Goal: Find specific page/section: Find specific page/section

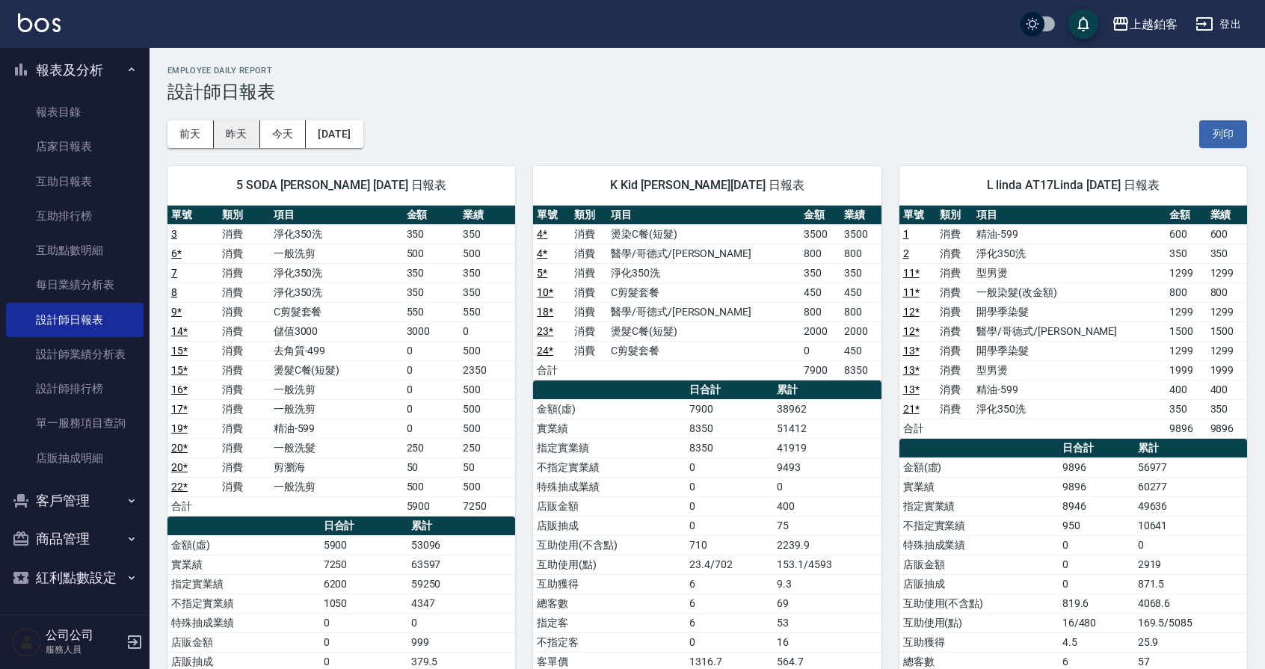
drag, startPoint x: 240, startPoint y: 135, endPoint x: 254, endPoint y: 138, distance: 13.8
click at [240, 135] on button "昨天" at bounding box center [237, 134] width 46 height 28
click at [82, 67] on button "報表及分析" at bounding box center [75, 70] width 138 height 39
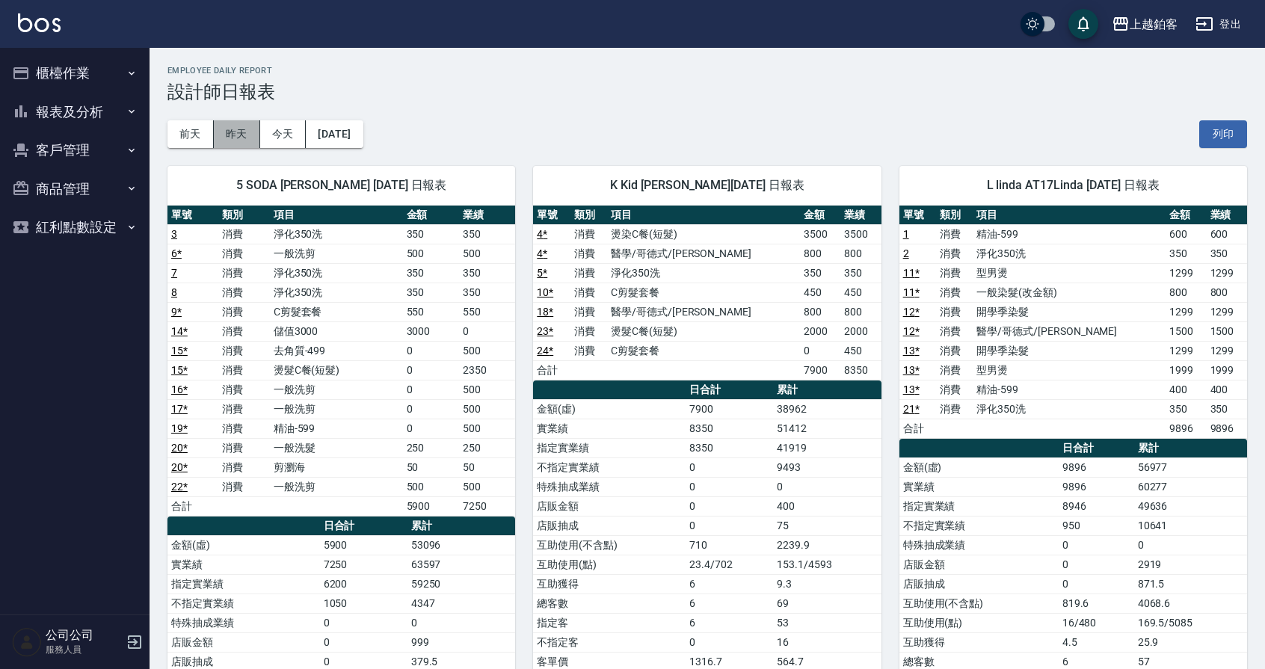
click at [248, 140] on button "昨天" at bounding box center [237, 134] width 46 height 28
click at [43, 122] on button "報表及分析" at bounding box center [75, 112] width 138 height 39
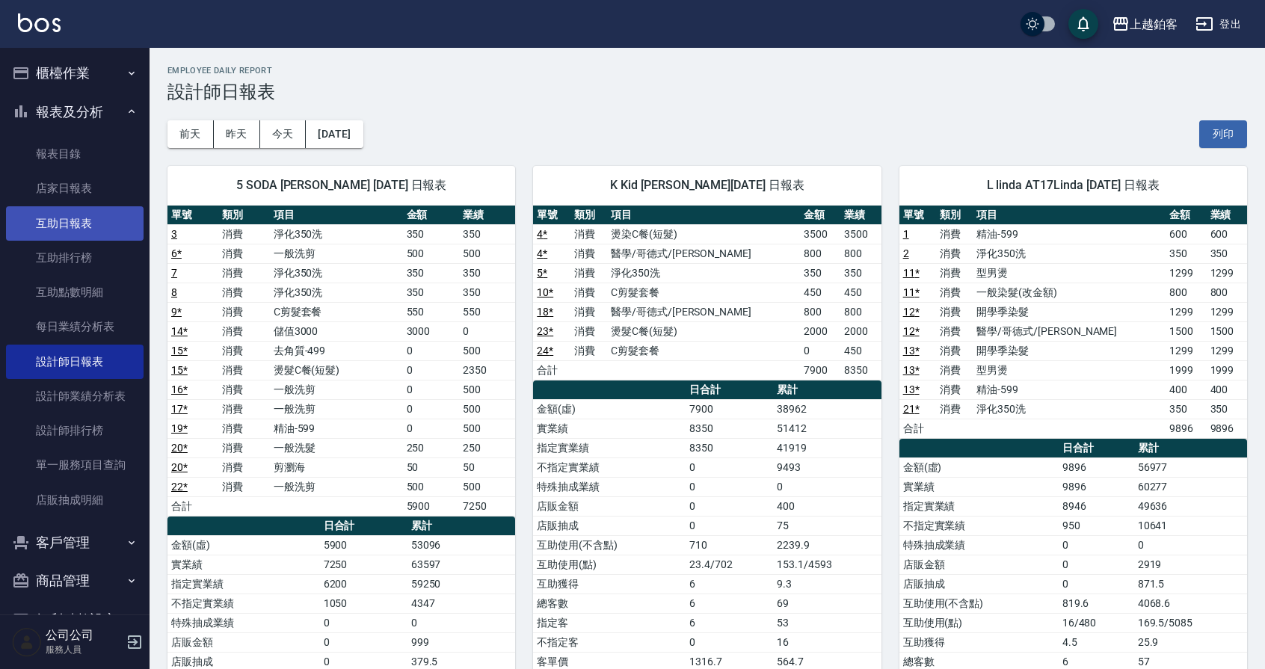
click at [81, 230] on link "互助日報表" at bounding box center [75, 223] width 138 height 34
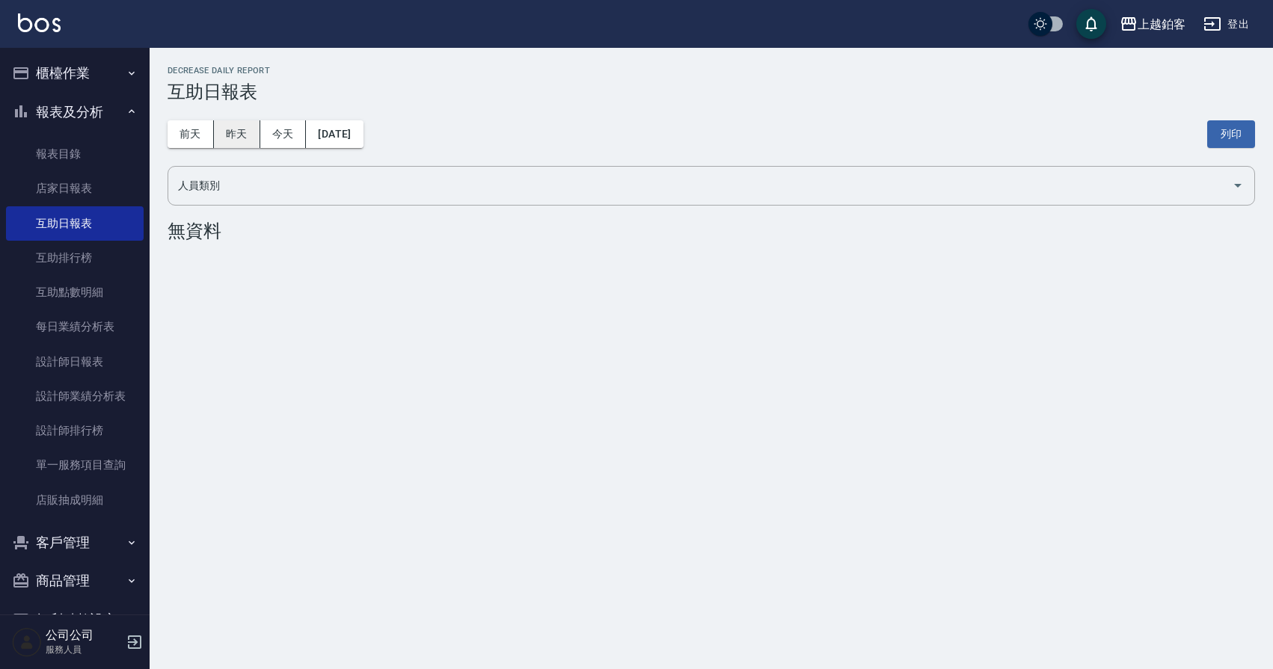
click at [230, 131] on button "昨天" at bounding box center [237, 134] width 46 height 28
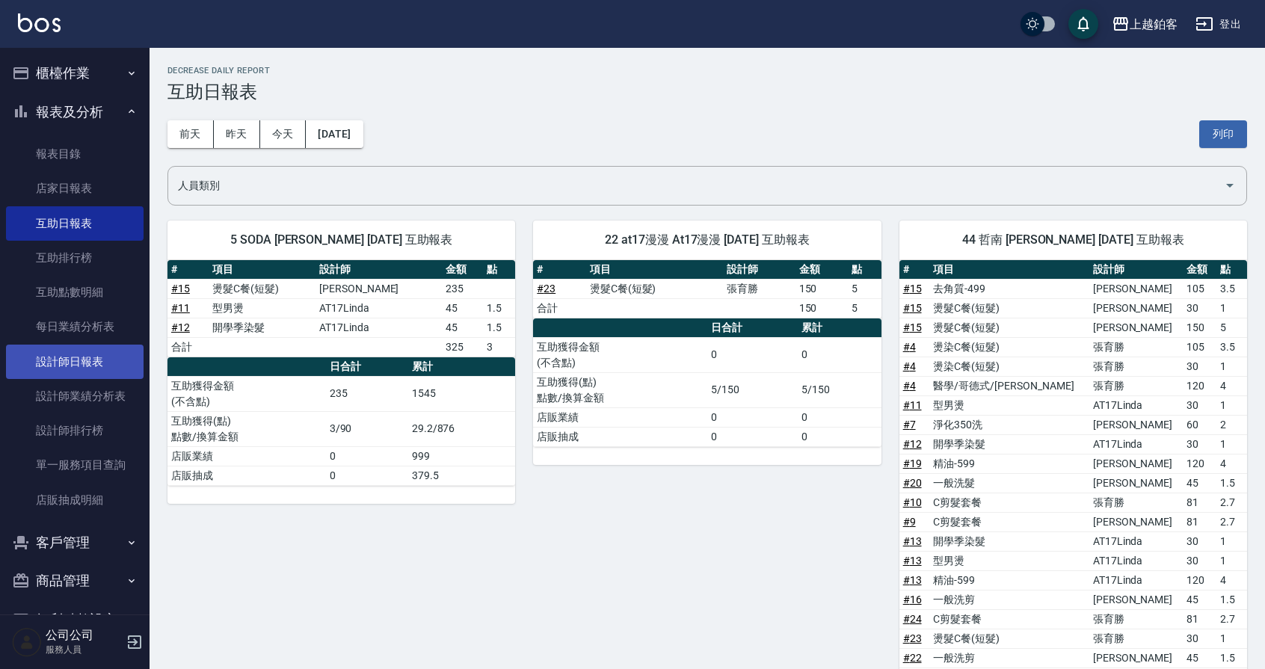
click at [89, 363] on link "設計師日報表" at bounding box center [75, 362] width 138 height 34
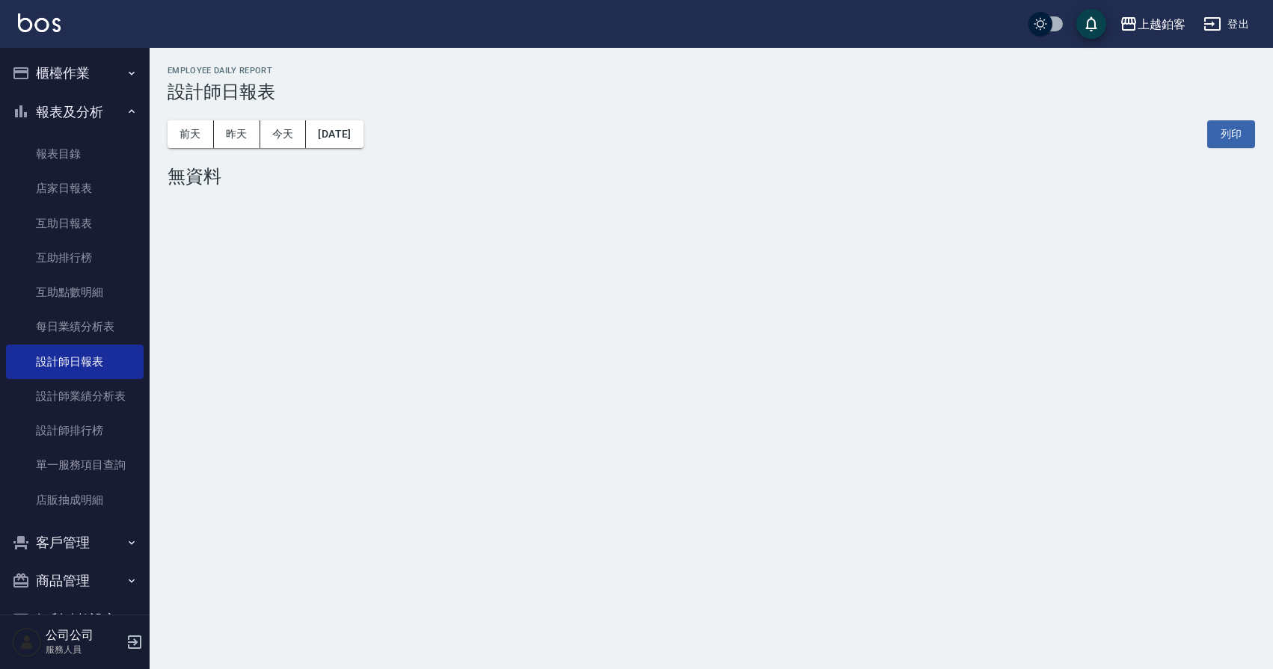
click at [98, 111] on button "報表及分析" at bounding box center [75, 112] width 138 height 39
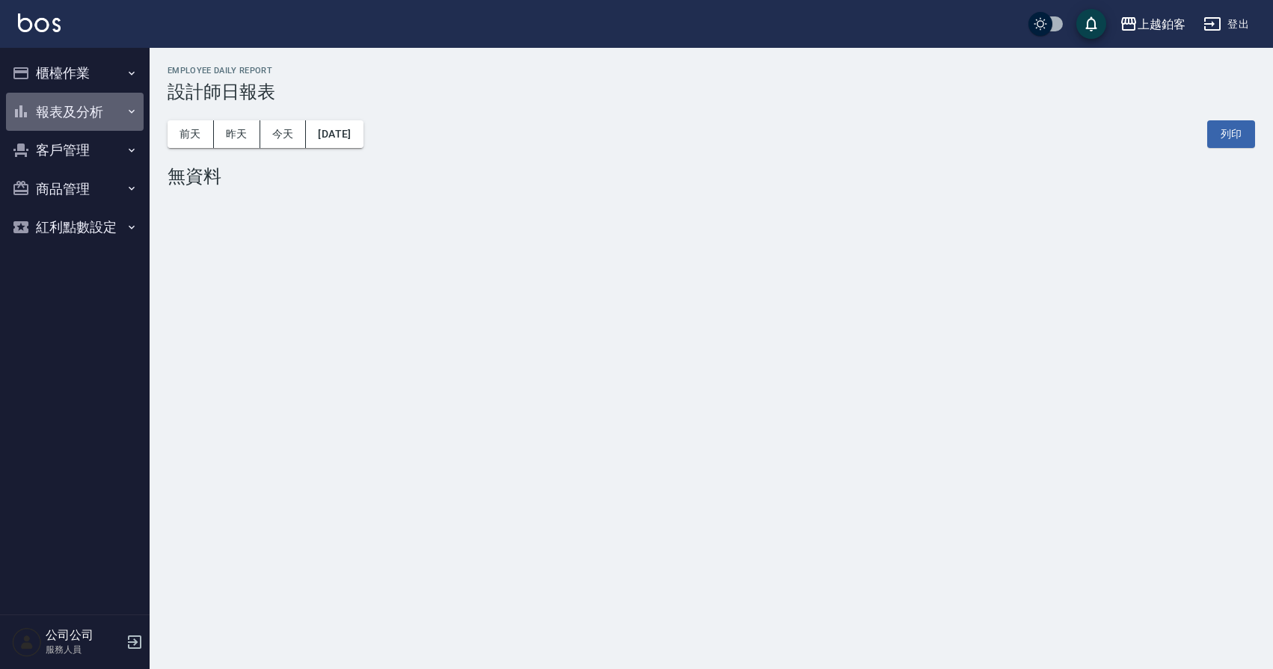
click at [56, 111] on button "報表及分析" at bounding box center [75, 112] width 138 height 39
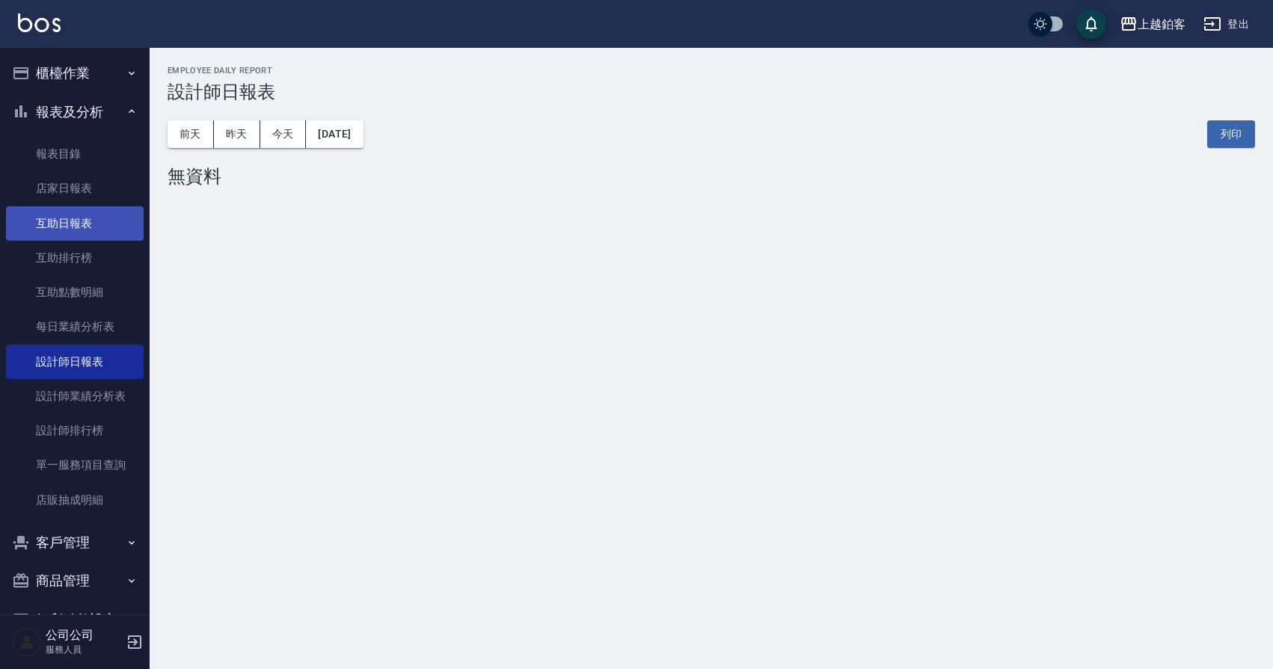
click at [82, 225] on link "互助日報表" at bounding box center [75, 223] width 138 height 34
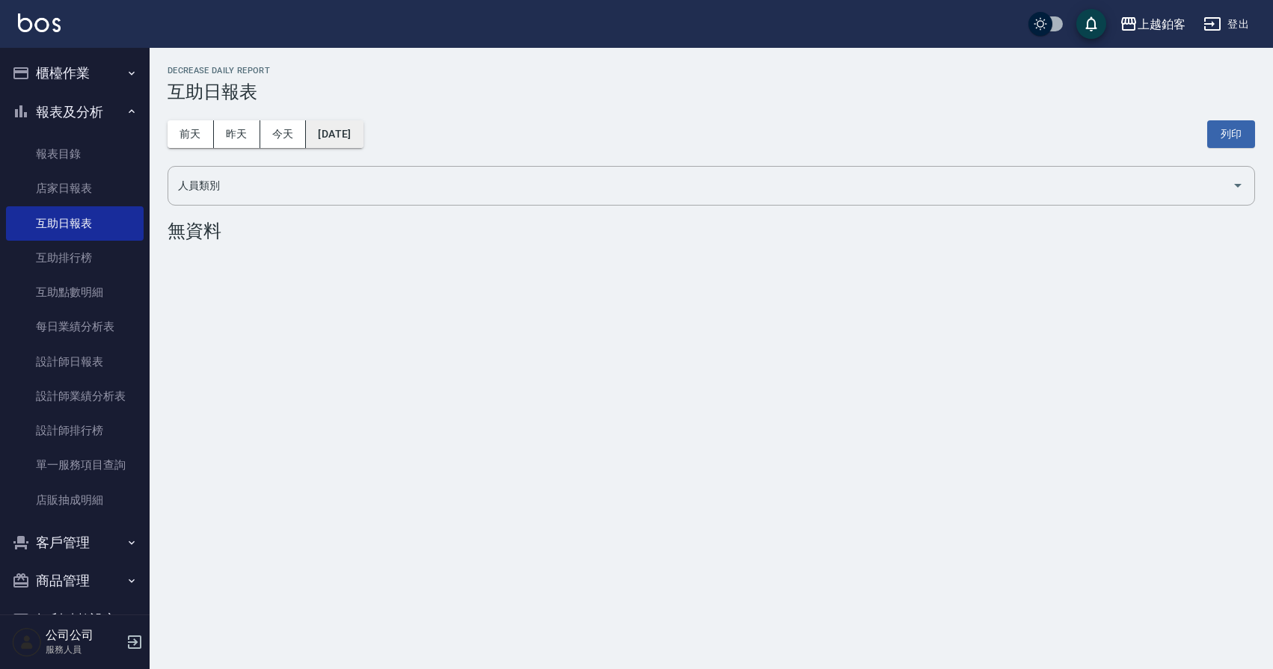
click at [343, 148] on div "[DATE] [DATE] [DATE] [DATE] 列印" at bounding box center [711, 134] width 1087 height 64
click at [346, 142] on button "[DATE]" at bounding box center [334, 134] width 57 height 28
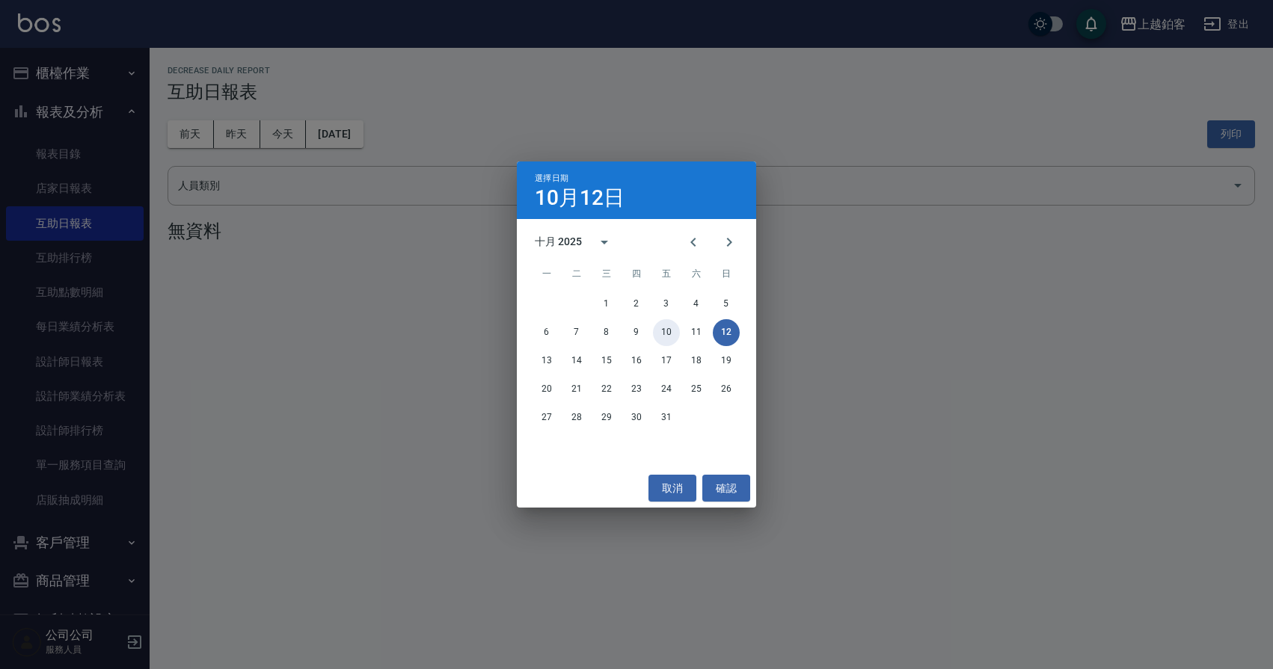
click at [666, 332] on button "10" at bounding box center [666, 332] width 27 height 27
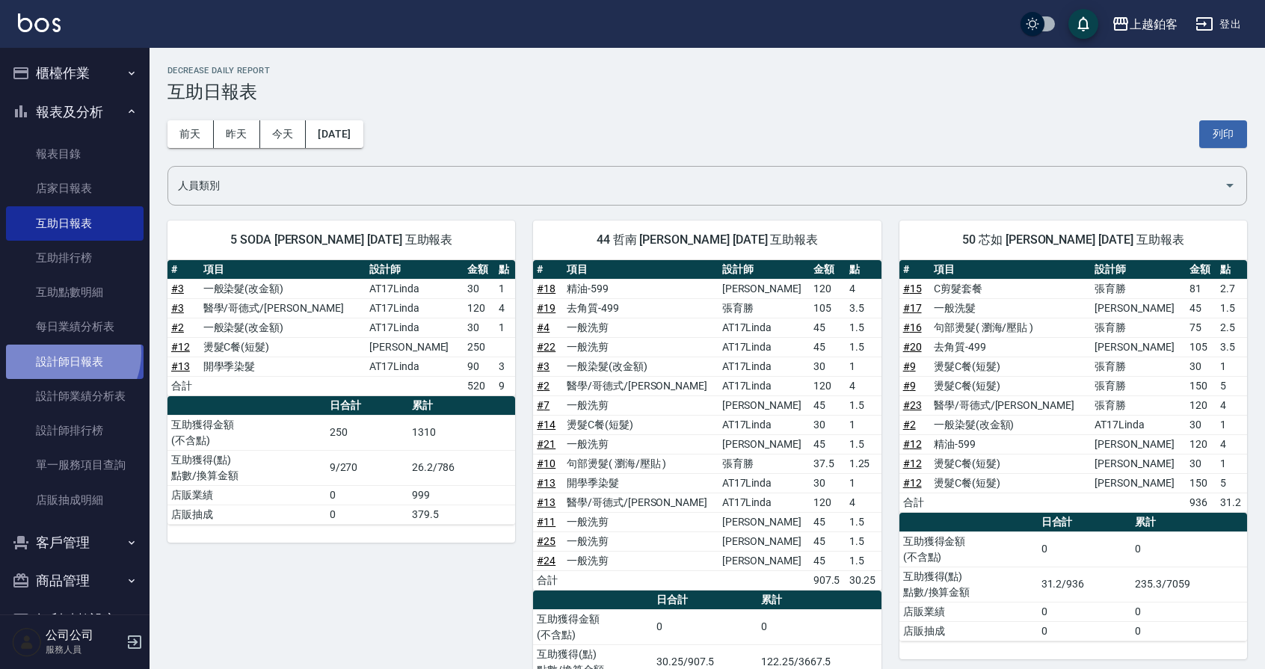
click at [66, 353] on link "設計師日報表" at bounding box center [75, 362] width 138 height 34
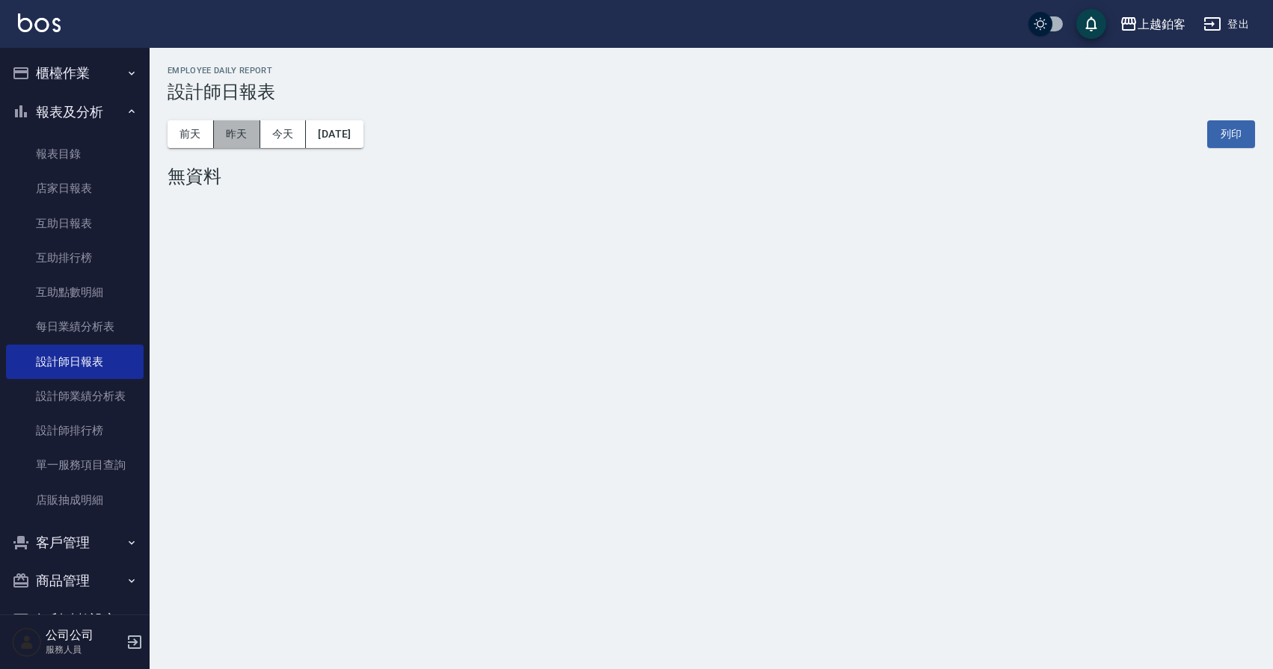
click at [230, 136] on button "昨天" at bounding box center [237, 134] width 46 height 28
